Goal: Find contact information: Find contact information

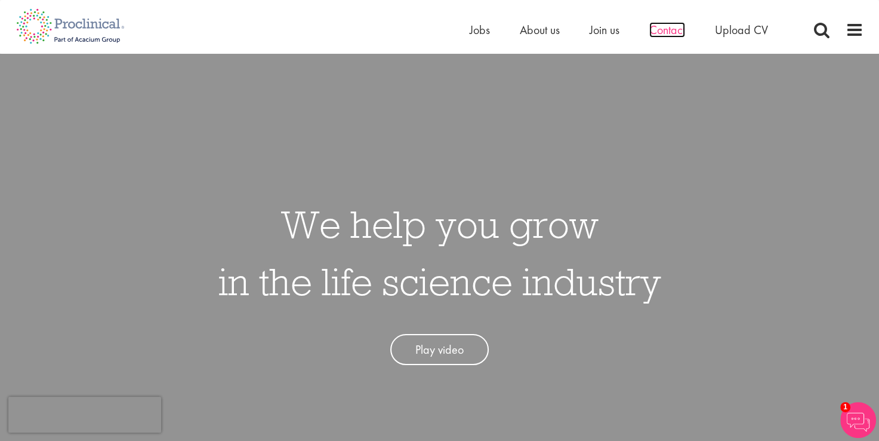
click at [664, 30] on span "Contact" at bounding box center [668, 30] width 36 height 16
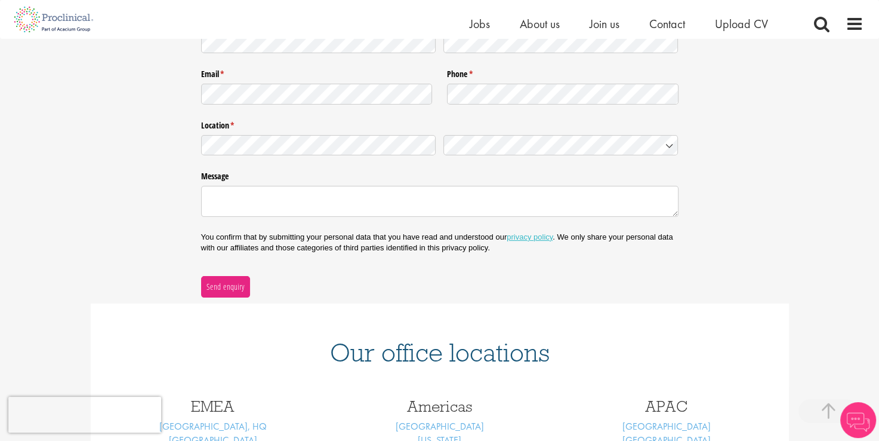
scroll to position [358, 0]
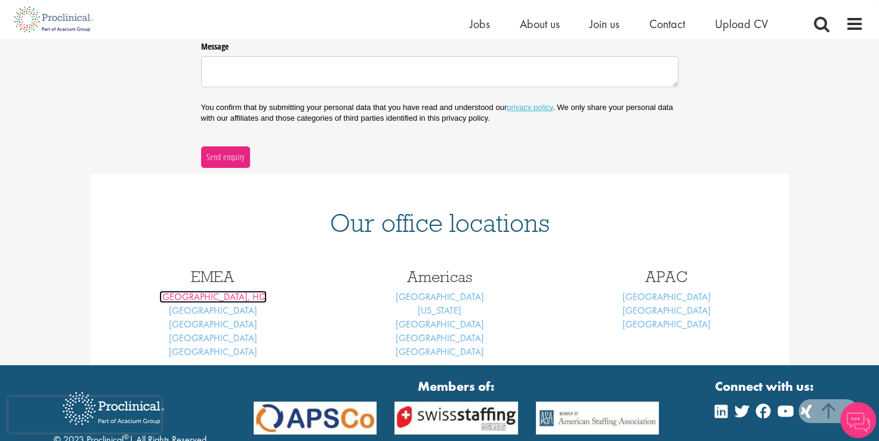
click at [229, 294] on link "London, HQ" at bounding box center [212, 296] width 107 height 13
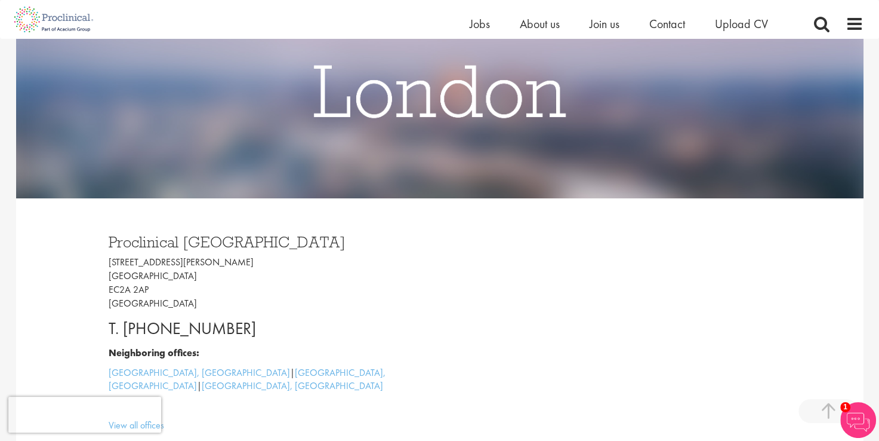
scroll to position [358, 0]
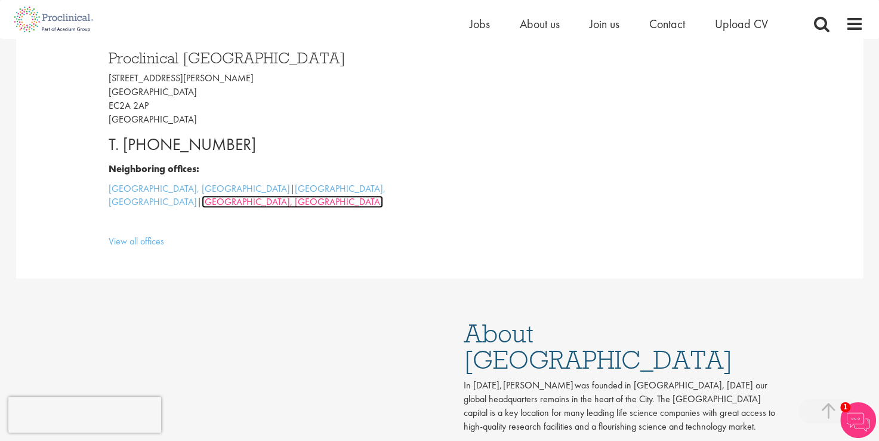
click at [316, 195] on link "Frankfurt, Germany" at bounding box center [292, 201] width 181 height 13
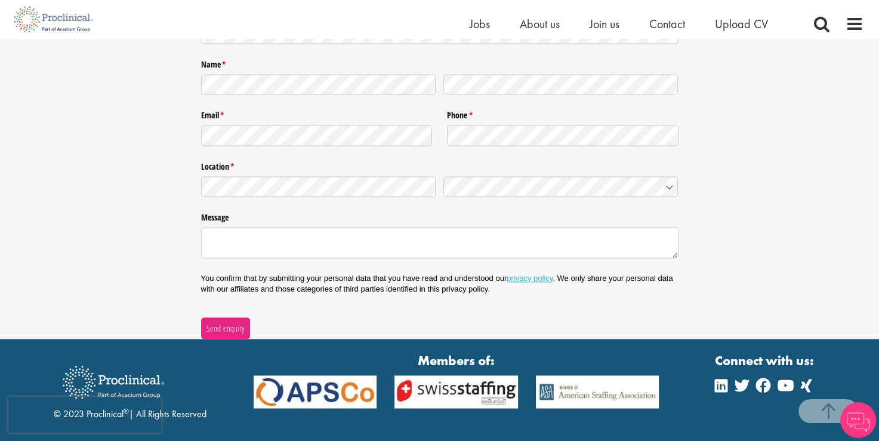
scroll to position [1914, 0]
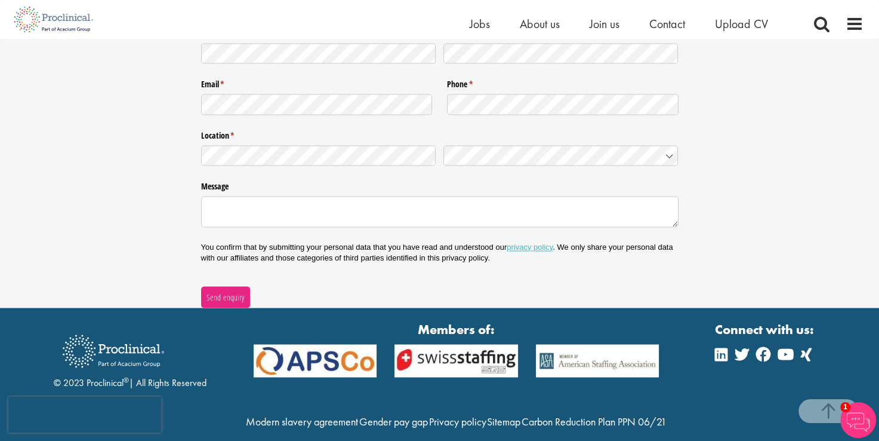
click at [691, 27] on ul "Home Jobs About us Join us Contact Upload CV" at bounding box center [634, 24] width 328 height 18
click at [681, 24] on span "Contact" at bounding box center [668, 24] width 36 height 16
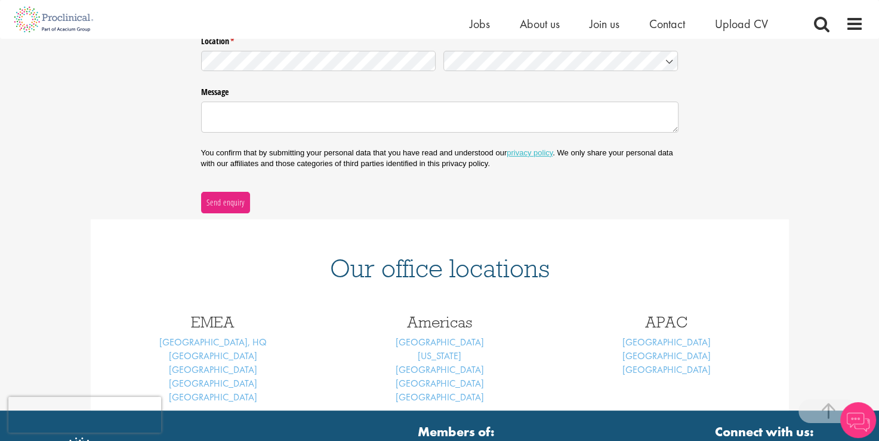
scroll to position [364, 0]
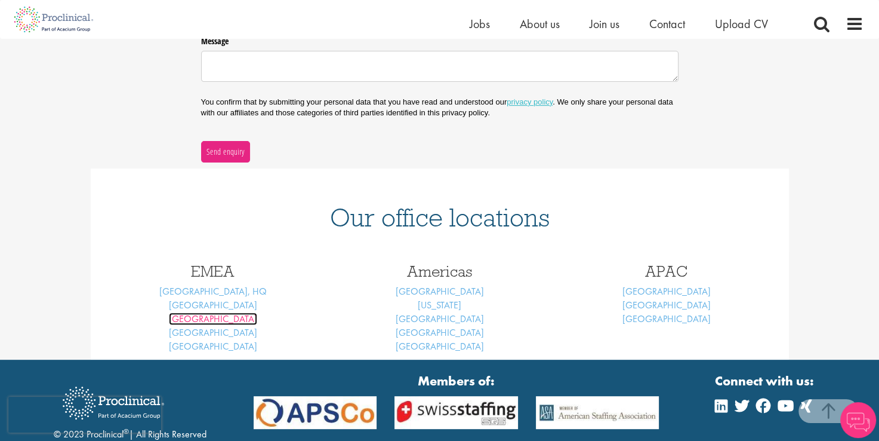
click at [216, 316] on link "Brussels" at bounding box center [213, 318] width 88 height 13
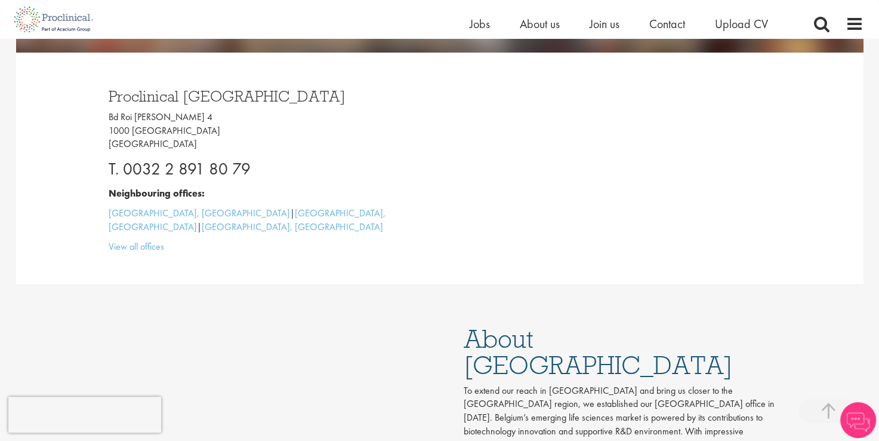
scroll to position [298, 0]
